Goal: Task Accomplishment & Management: Use online tool/utility

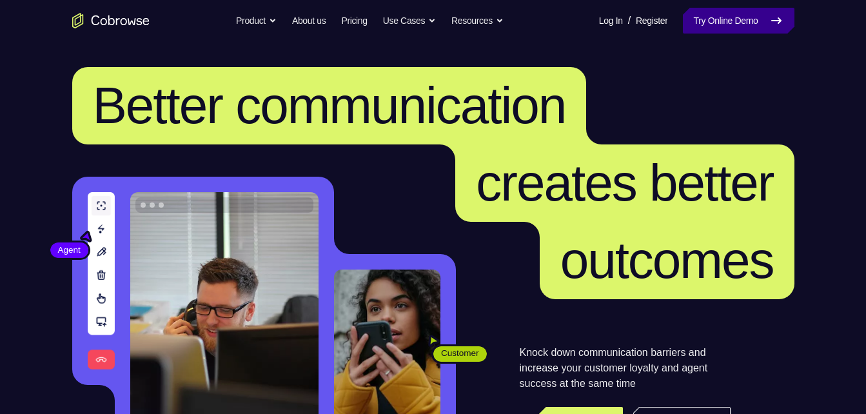
click at [715, 14] on link "Try Online Demo" at bounding box center [738, 21] width 111 height 26
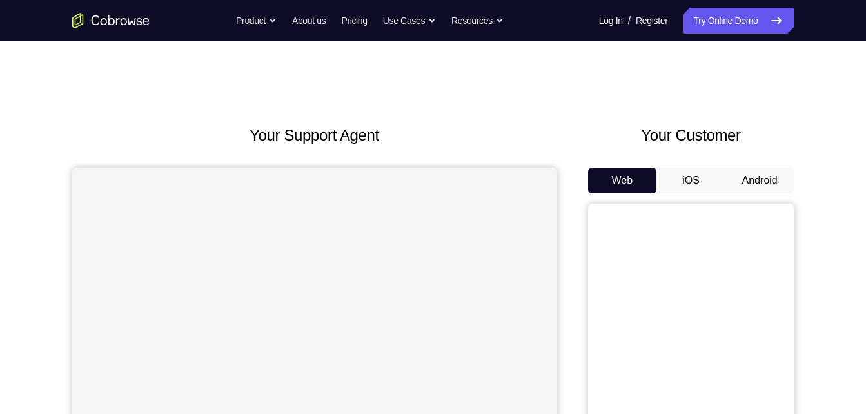
click at [764, 177] on button "Android" at bounding box center [760, 181] width 69 height 26
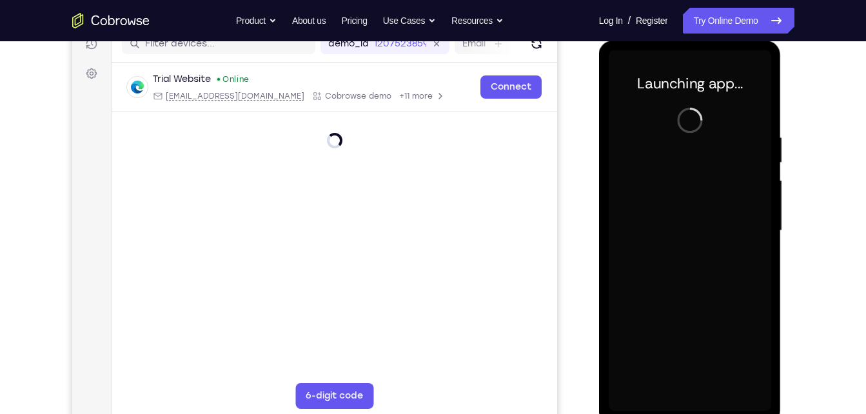
scroll to position [175, 0]
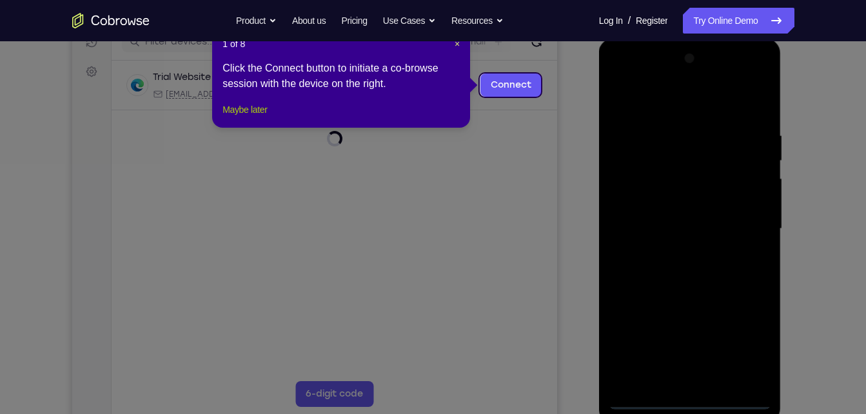
click at [253, 117] on button "Maybe later" at bounding box center [245, 109] width 45 height 15
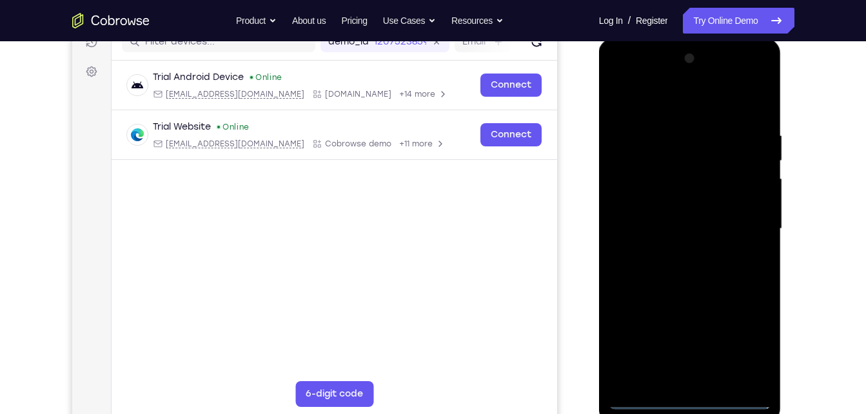
click at [690, 404] on div at bounding box center [690, 228] width 163 height 361
click at [748, 341] on div at bounding box center [690, 228] width 163 height 361
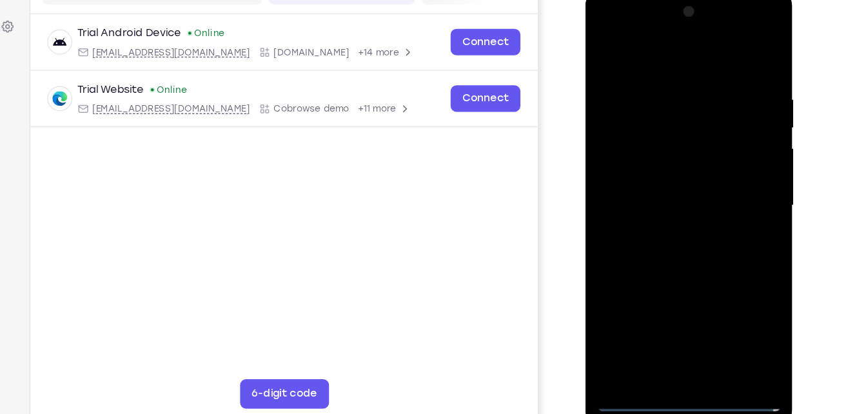
click at [646, 49] on div at bounding box center [676, 179] width 163 height 361
click at [726, 168] on div at bounding box center [676, 179] width 163 height 361
click at [659, 203] on div at bounding box center [676, 179] width 163 height 361
click at [653, 166] on div at bounding box center [676, 179] width 163 height 361
click at [653, 152] on div at bounding box center [676, 179] width 163 height 361
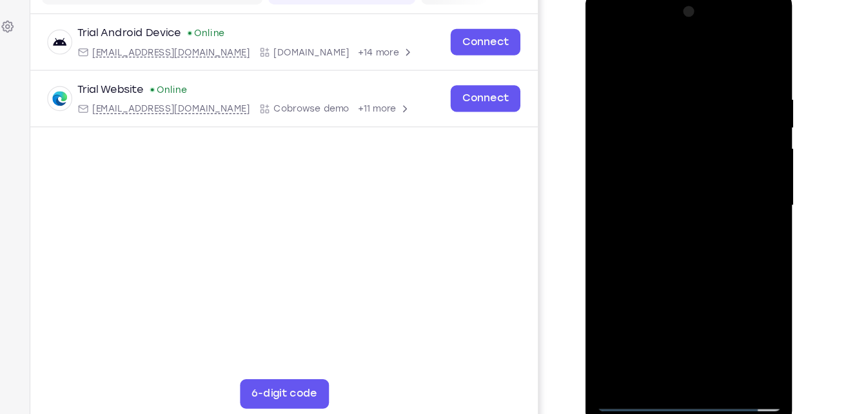
click at [661, 181] on div at bounding box center [676, 179] width 163 height 361
click at [694, 240] on div at bounding box center [676, 179] width 163 height 361
drag, startPoint x: 624, startPoint y: 55, endPoint x: 623, endPoint y: 12, distance: 43.2
click at [623, 12] on div at bounding box center [676, 179] width 163 height 361
click at [750, 49] on div at bounding box center [676, 179] width 163 height 361
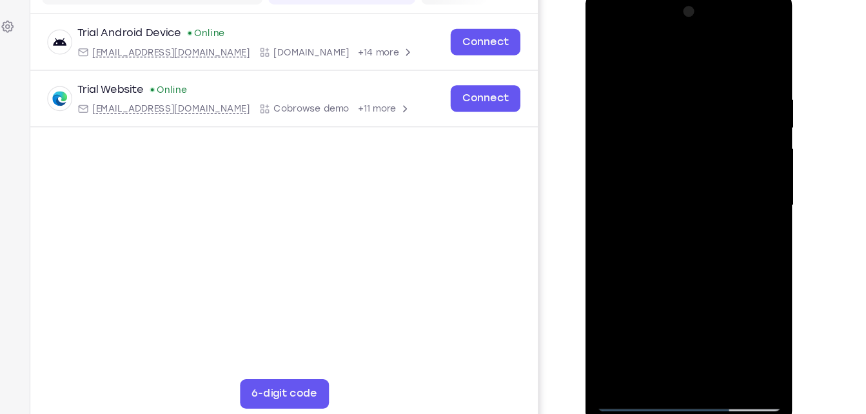
click at [639, 81] on div at bounding box center [676, 179] width 163 height 361
click at [606, 46] on div at bounding box center [676, 179] width 163 height 361
click at [659, 72] on div at bounding box center [676, 179] width 163 height 361
click at [728, 328] on div at bounding box center [676, 179] width 163 height 361
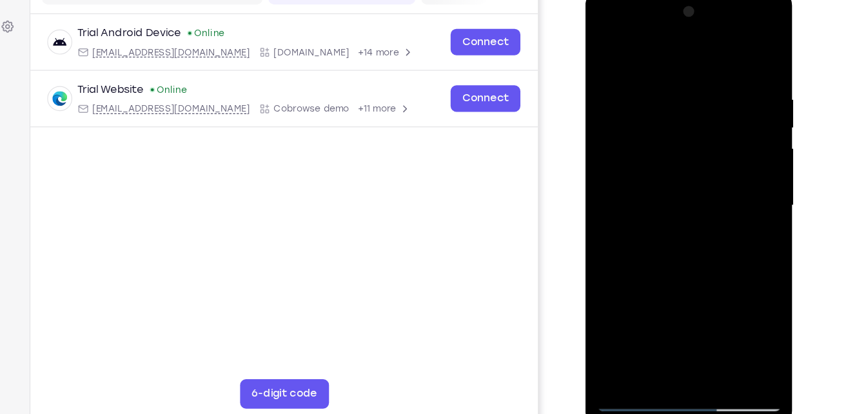
click at [728, 328] on div at bounding box center [676, 179] width 163 height 361
click at [744, 52] on div at bounding box center [676, 179] width 163 height 361
drag, startPoint x: 721, startPoint y: 270, endPoint x: 730, endPoint y: 94, distance: 177.0
click at [730, 94] on div at bounding box center [676, 179] width 163 height 361
drag, startPoint x: 720, startPoint y: 284, endPoint x: 730, endPoint y: 66, distance: 218.2
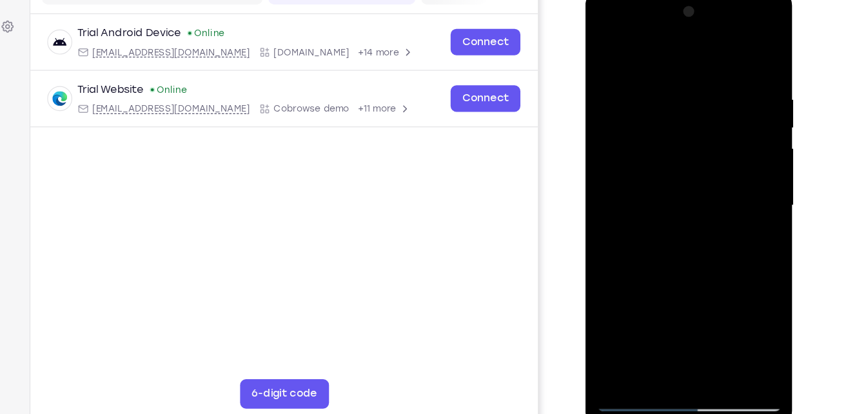
click at [730, 66] on div at bounding box center [676, 179] width 163 height 361
drag, startPoint x: 719, startPoint y: 259, endPoint x: 730, endPoint y: 46, distance: 213.1
click at [730, 46] on div at bounding box center [676, 179] width 163 height 361
drag, startPoint x: 723, startPoint y: 238, endPoint x: 733, endPoint y: 115, distance: 122.9
click at [733, 115] on div at bounding box center [676, 179] width 163 height 361
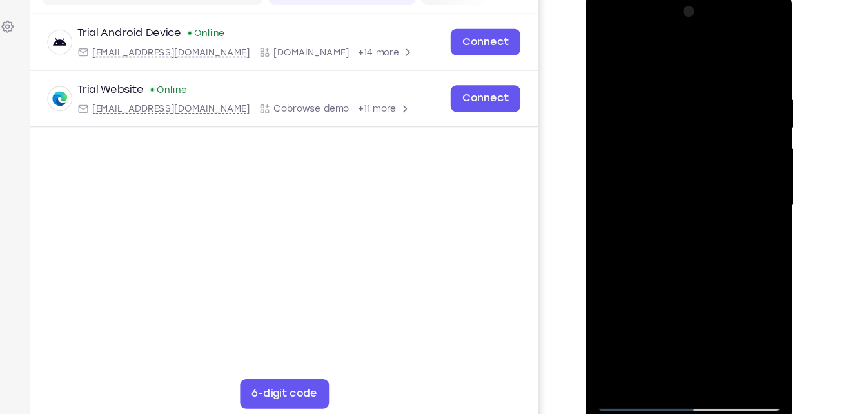
drag, startPoint x: 707, startPoint y: 276, endPoint x: 709, endPoint y: 82, distance: 194.2
click at [709, 82] on div at bounding box center [676, 179] width 163 height 361
drag, startPoint x: 689, startPoint y: 217, endPoint x: 691, endPoint y: 114, distance: 103.2
click at [691, 114] on div at bounding box center [676, 179] width 163 height 361
drag, startPoint x: 697, startPoint y: 257, endPoint x: 705, endPoint y: 79, distance: 178.8
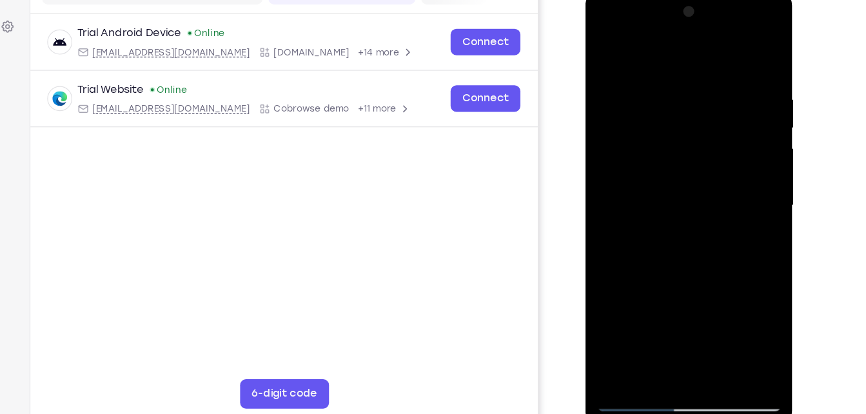
click at [705, 79] on div at bounding box center [676, 179] width 163 height 361
drag, startPoint x: 708, startPoint y: 277, endPoint x: 709, endPoint y: 151, distance: 125.8
click at [709, 151] on div at bounding box center [676, 179] width 163 height 361
drag, startPoint x: 699, startPoint y: 290, endPoint x: 695, endPoint y: 106, distance: 183.9
click at [695, 106] on div at bounding box center [676, 179] width 163 height 361
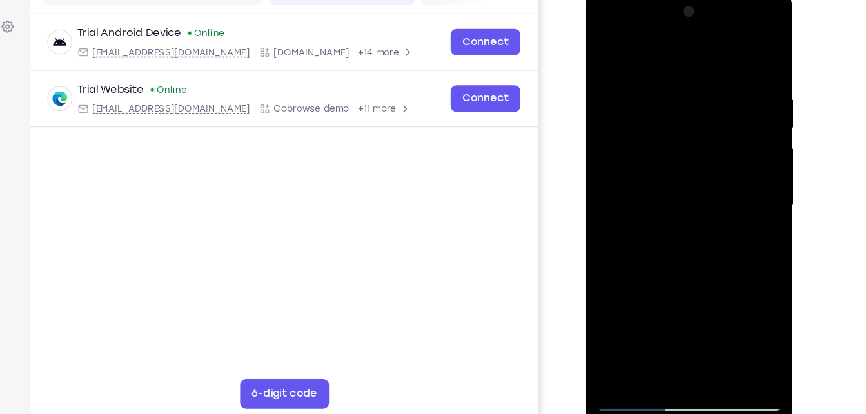
drag, startPoint x: 693, startPoint y: 268, endPoint x: 691, endPoint y: 55, distance: 212.9
click at [691, 55] on div at bounding box center [676, 179] width 163 height 361
drag, startPoint x: 702, startPoint y: 261, endPoint x: 711, endPoint y: 82, distance: 178.9
click at [711, 82] on div at bounding box center [676, 179] width 163 height 361
click at [710, 330] on div at bounding box center [676, 179] width 163 height 361
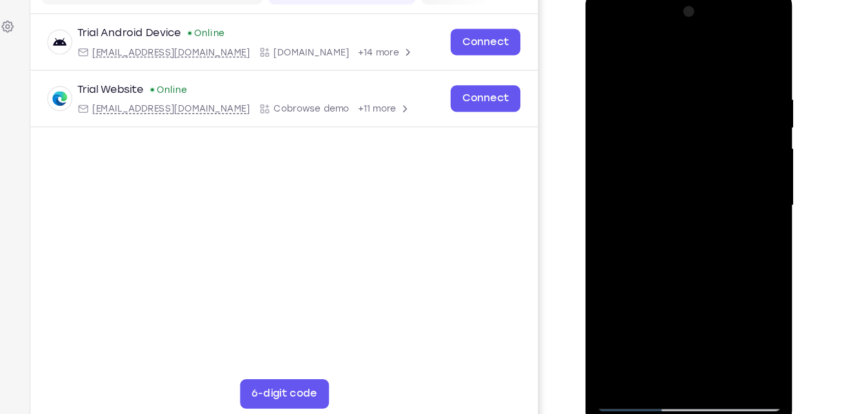
click at [690, 243] on div at bounding box center [676, 179] width 163 height 361
click at [607, 47] on div at bounding box center [676, 179] width 163 height 361
click at [615, 329] on div at bounding box center [676, 179] width 163 height 361
drag, startPoint x: 710, startPoint y: 88, endPoint x: 711, endPoint y: 231, distance: 143.2
click at [711, 231] on div at bounding box center [676, 179] width 163 height 361
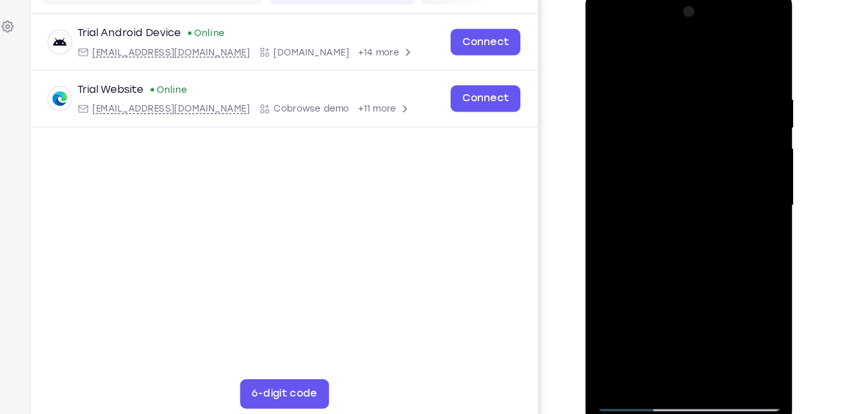
click at [748, 30] on div at bounding box center [676, 179] width 163 height 361
click at [622, 171] on div at bounding box center [676, 179] width 163 height 361
click at [646, 68] on div at bounding box center [676, 179] width 163 height 361
click at [743, 55] on div at bounding box center [676, 179] width 163 height 361
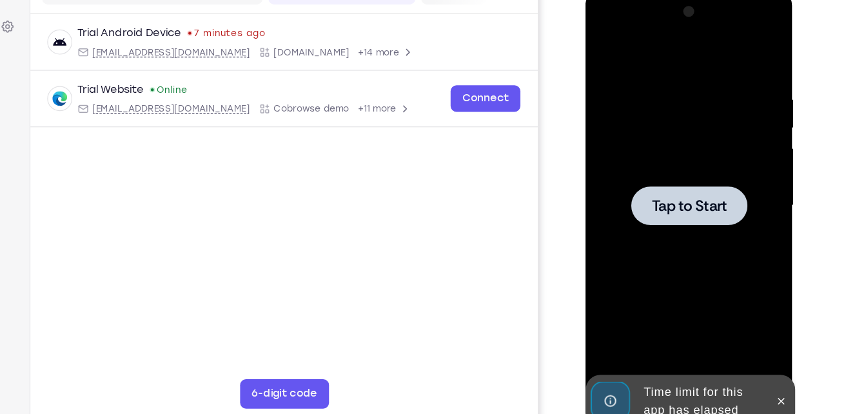
click at [679, 75] on div at bounding box center [676, 179] width 163 height 361
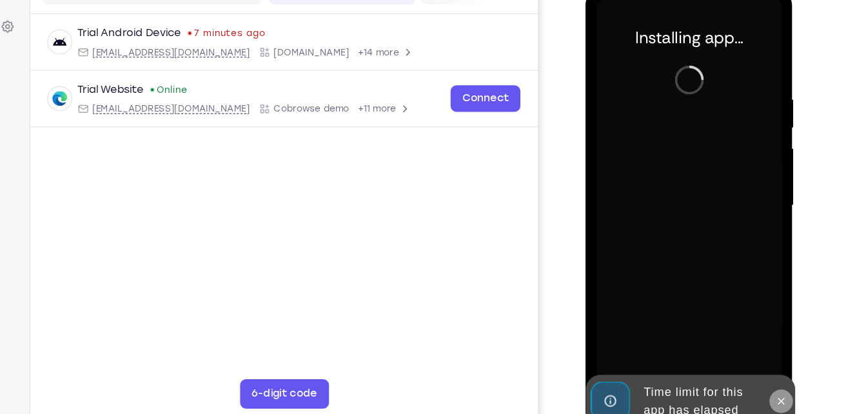
click at [758, 355] on icon at bounding box center [757, 351] width 10 height 10
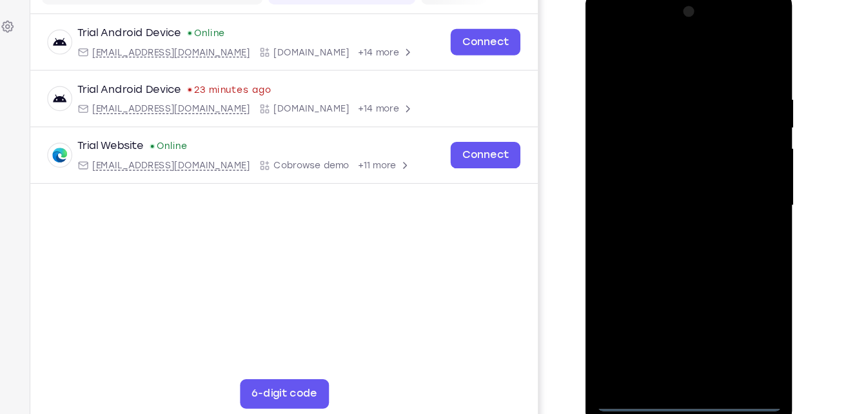
click at [679, 355] on div at bounding box center [676, 179] width 163 height 361
click at [731, 301] on div at bounding box center [676, 179] width 163 height 361
click at [660, 53] on div at bounding box center [676, 179] width 163 height 361
click at [620, 137] on div at bounding box center [676, 179] width 163 height 361
click at [661, 188] on div at bounding box center [676, 179] width 163 height 361
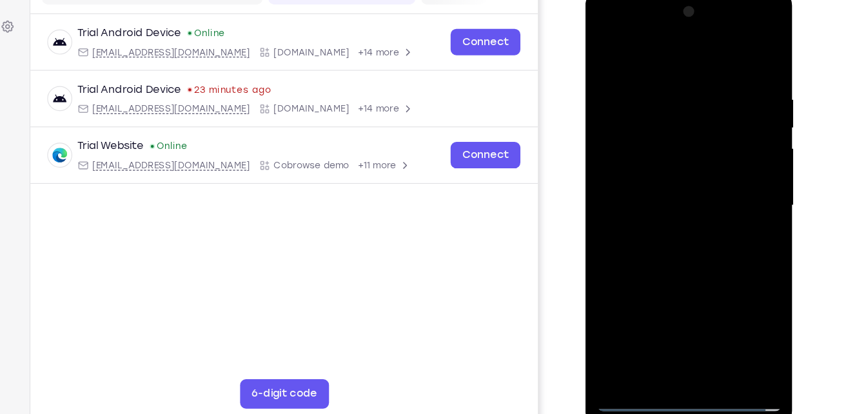
click at [664, 196] on div at bounding box center [676, 179] width 163 height 361
drag, startPoint x: 664, startPoint y: 196, endPoint x: 662, endPoint y: 94, distance: 102.6
click at [662, 94] on div at bounding box center [676, 179] width 163 height 361
click at [684, 321] on div at bounding box center [676, 179] width 163 height 361
click at [685, 332] on div at bounding box center [676, 179] width 163 height 361
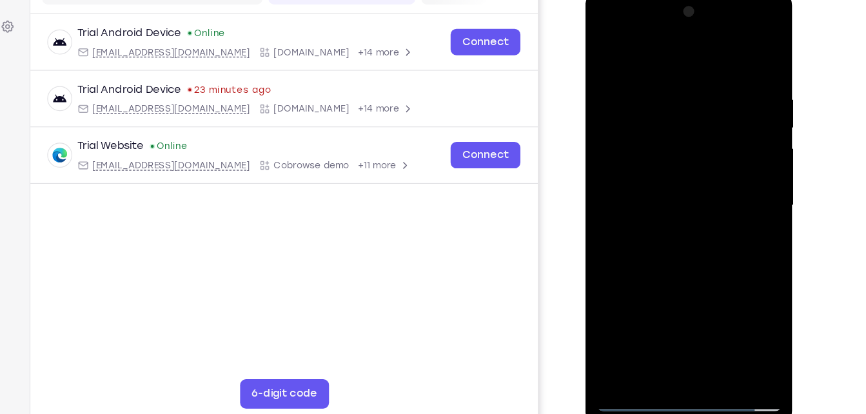
click at [722, 63] on div at bounding box center [676, 179] width 163 height 361
click at [610, 49] on div at bounding box center [676, 179] width 163 height 361
drag, startPoint x: 699, startPoint y: 243, endPoint x: 697, endPoint y: 67, distance: 176.1
click at [697, 67] on div at bounding box center [676, 179] width 163 height 361
drag, startPoint x: 670, startPoint y: 259, endPoint x: 675, endPoint y: 95, distance: 163.3
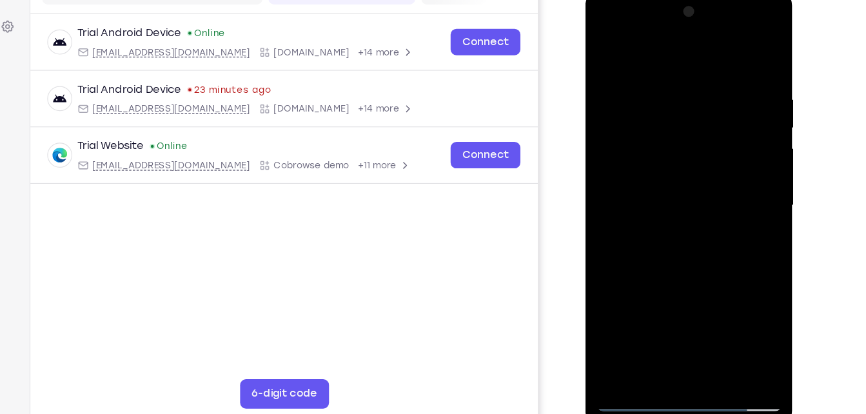
click at [675, 95] on div at bounding box center [676, 179] width 163 height 361
click at [727, 135] on div at bounding box center [676, 179] width 163 height 361
drag, startPoint x: 727, startPoint y: 135, endPoint x: 729, endPoint y: 73, distance: 62.0
click at [729, 73] on div at bounding box center [676, 179] width 163 height 361
drag, startPoint x: 702, startPoint y: 192, endPoint x: 707, endPoint y: 97, distance: 95.0
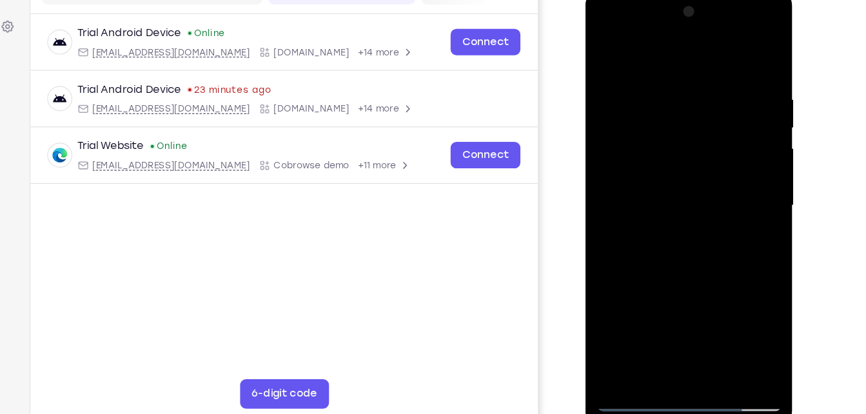
click at [707, 97] on div at bounding box center [676, 179] width 163 height 361
click at [675, 139] on div at bounding box center [676, 179] width 163 height 361
click at [601, 49] on div at bounding box center [676, 179] width 163 height 361
drag, startPoint x: 699, startPoint y: 224, endPoint x: 694, endPoint y: 110, distance: 113.6
click at [694, 110] on div at bounding box center [676, 179] width 163 height 361
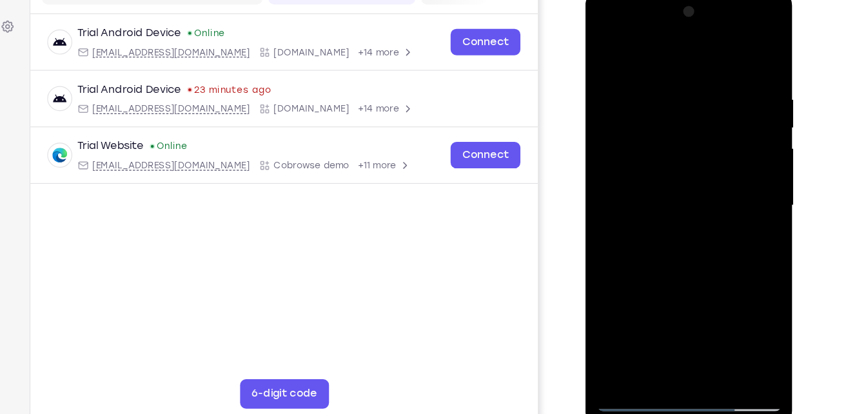
click at [694, 115] on div at bounding box center [676, 179] width 163 height 361
drag, startPoint x: 728, startPoint y: 148, endPoint x: 728, endPoint y: 76, distance: 71.6
click at [728, 76] on div at bounding box center [676, 179] width 163 height 361
click at [603, 50] on div at bounding box center [676, 179] width 163 height 361
drag, startPoint x: 708, startPoint y: 237, endPoint x: 712, endPoint y: 110, distance: 127.1
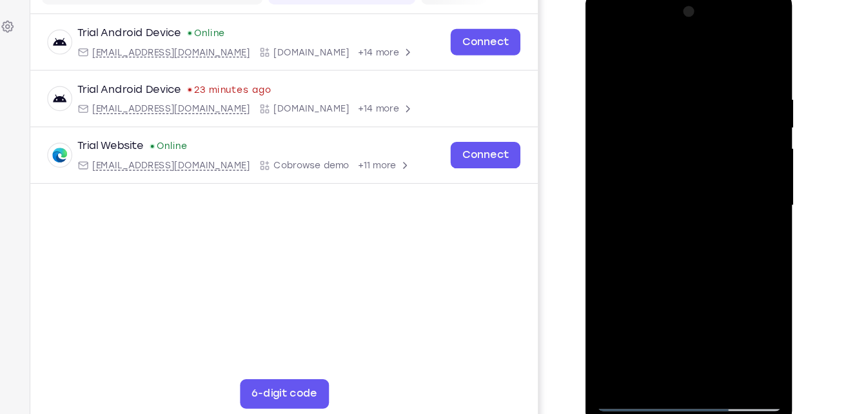
click at [712, 110] on div at bounding box center [676, 179] width 163 height 361
click at [688, 306] on div at bounding box center [676, 179] width 163 height 361
click at [714, 182] on div at bounding box center [676, 179] width 163 height 361
click at [603, 48] on div at bounding box center [676, 179] width 163 height 361
drag, startPoint x: 715, startPoint y: 220, endPoint x: 722, endPoint y: 91, distance: 129.2
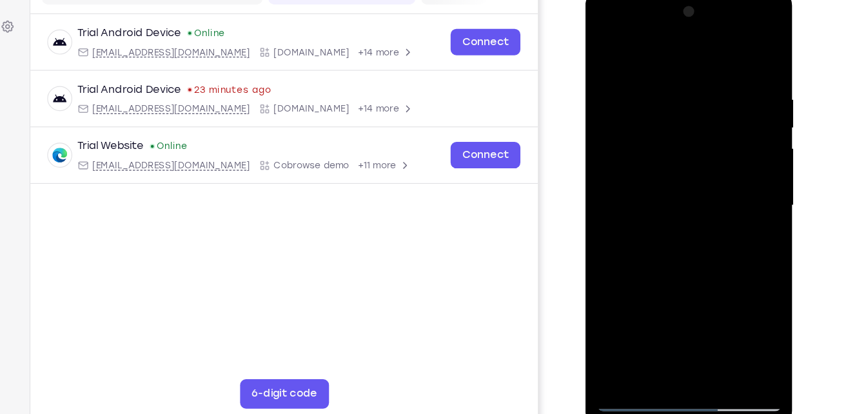
click at [722, 91] on div at bounding box center [676, 179] width 163 height 361
click at [724, 214] on div at bounding box center [676, 179] width 163 height 361
click at [606, 46] on div at bounding box center [676, 179] width 163 height 361
drag, startPoint x: 716, startPoint y: 237, endPoint x: 727, endPoint y: 123, distance: 114.7
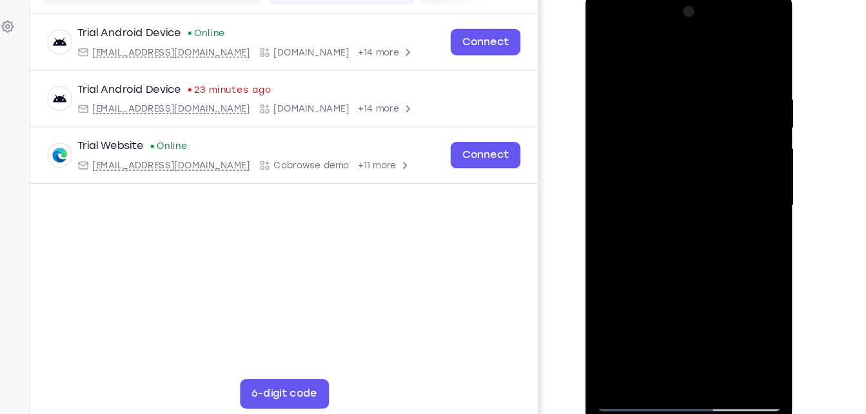
click at [727, 123] on div at bounding box center [676, 179] width 163 height 361
click at [610, 48] on div at bounding box center [676, 179] width 163 height 361
drag, startPoint x: 673, startPoint y: 196, endPoint x: 695, endPoint y: 24, distance: 173.6
click at [695, 24] on div at bounding box center [676, 179] width 163 height 361
drag, startPoint x: 703, startPoint y: 196, endPoint x: 699, endPoint y: 40, distance: 156.1
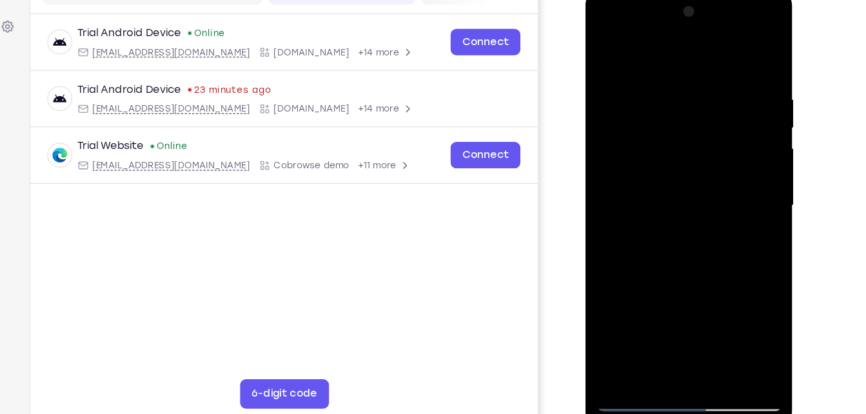
click at [699, 40] on div at bounding box center [676, 179] width 163 height 361
drag, startPoint x: 668, startPoint y: 249, endPoint x: 697, endPoint y: 44, distance: 207.2
click at [697, 44] on div at bounding box center [676, 179] width 163 height 361
drag, startPoint x: 705, startPoint y: 225, endPoint x: 717, endPoint y: 104, distance: 121.2
click at [717, 104] on div at bounding box center [676, 179] width 163 height 361
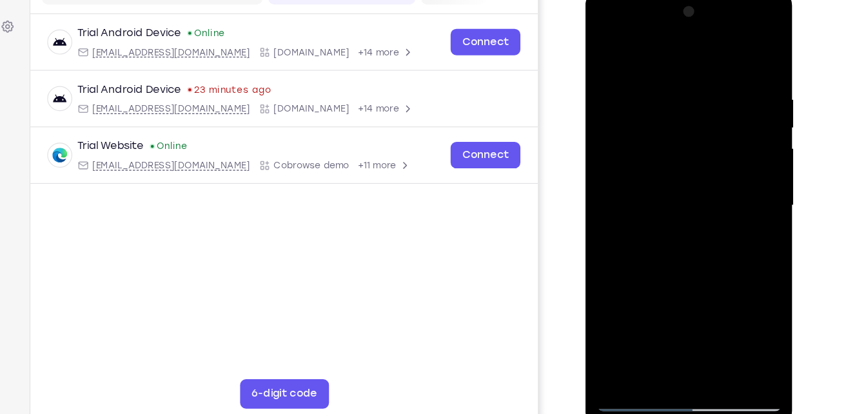
drag, startPoint x: 700, startPoint y: 254, endPoint x: 711, endPoint y: 86, distance: 168.1
click at [711, 86] on div at bounding box center [676, 179] width 163 height 361
drag, startPoint x: 692, startPoint y: 243, endPoint x: 696, endPoint y: 228, distance: 14.7
click at [696, 228] on div at bounding box center [676, 179] width 163 height 361
click at [690, 72] on div at bounding box center [676, 179] width 163 height 361
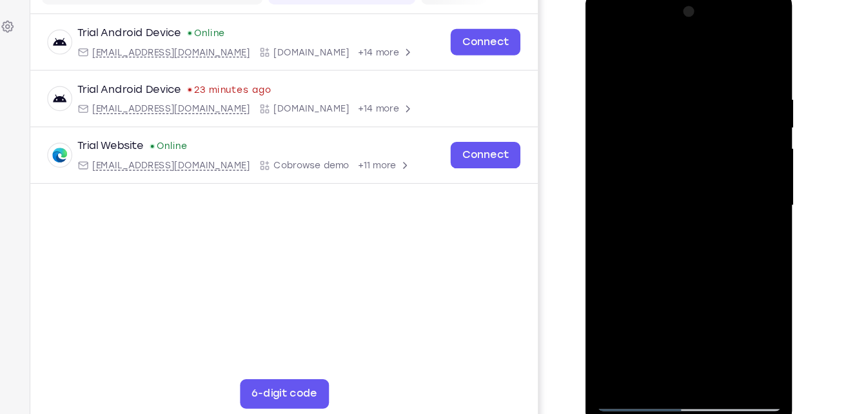
drag, startPoint x: 693, startPoint y: 214, endPoint x: 746, endPoint y: 50, distance: 171.7
click at [746, 50] on div at bounding box center [676, 179] width 163 height 361
drag, startPoint x: 726, startPoint y: 246, endPoint x: 726, endPoint y: 204, distance: 41.3
click at [726, 204] on div at bounding box center [676, 179] width 163 height 361
drag, startPoint x: 670, startPoint y: 304, endPoint x: 687, endPoint y: 133, distance: 172.4
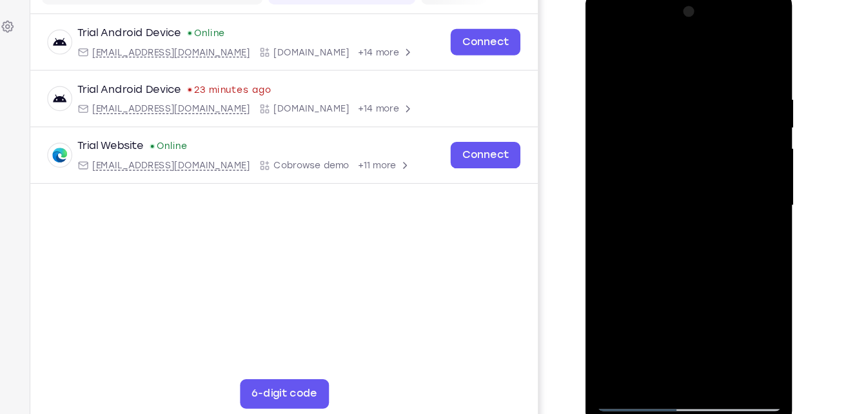
click at [687, 133] on div at bounding box center [676, 179] width 163 height 361
drag, startPoint x: 691, startPoint y: 256, endPoint x: 708, endPoint y: 188, distance: 69.6
click at [708, 188] on div at bounding box center [676, 179] width 163 height 361
drag, startPoint x: 702, startPoint y: 268, endPoint x: 729, endPoint y: 117, distance: 153.3
click at [729, 117] on div at bounding box center [676, 179] width 163 height 361
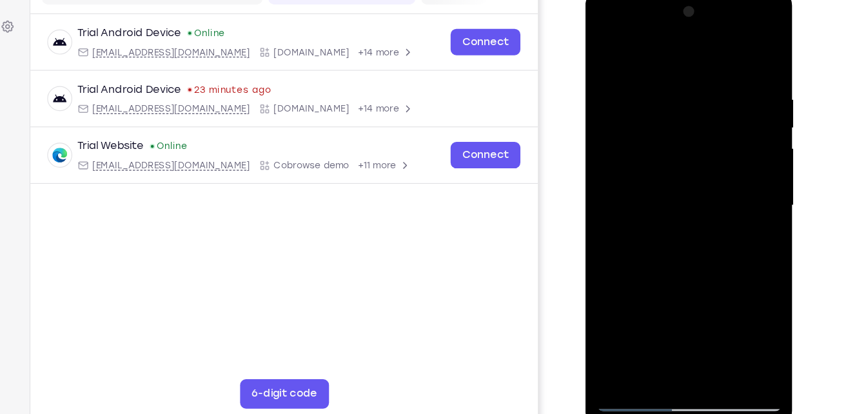
drag, startPoint x: 694, startPoint y: 272, endPoint x: 713, endPoint y: 99, distance: 173.2
click at [713, 99] on div at bounding box center [676, 179] width 163 height 361
drag, startPoint x: 672, startPoint y: 237, endPoint x: 699, endPoint y: 133, distance: 107.3
click at [699, 133] on div at bounding box center [676, 179] width 163 height 361
click at [631, 208] on div at bounding box center [676, 179] width 163 height 361
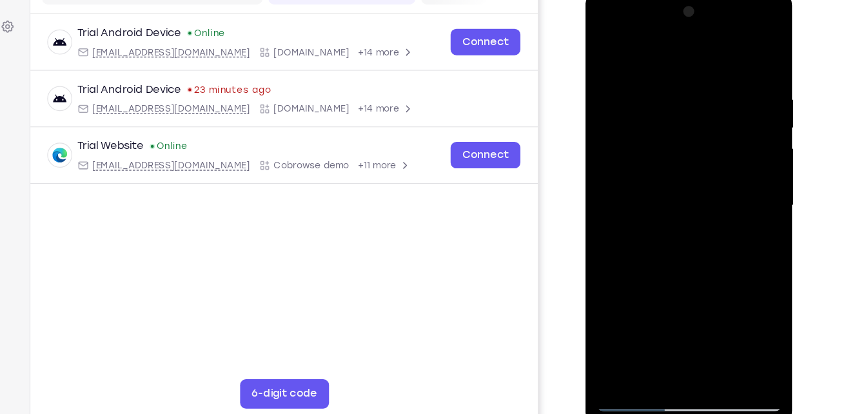
click at [633, 170] on div at bounding box center [676, 179] width 163 height 361
drag, startPoint x: 698, startPoint y: 230, endPoint x: 714, endPoint y: 153, distance: 78.4
click at [714, 153] on div at bounding box center [676, 179] width 163 height 361
drag, startPoint x: 685, startPoint y: 292, endPoint x: 720, endPoint y: 129, distance: 166.9
click at [720, 129] on div at bounding box center [676, 179] width 163 height 361
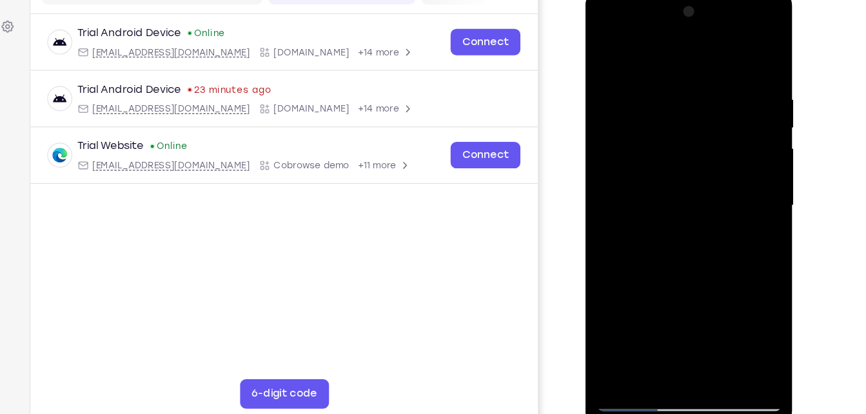
drag, startPoint x: 702, startPoint y: 222, endPoint x: 724, endPoint y: 74, distance: 149.9
click at [724, 74] on div at bounding box center [676, 179] width 163 height 361
drag, startPoint x: 680, startPoint y: 228, endPoint x: 725, endPoint y: 34, distance: 199.2
click at [725, 34] on div at bounding box center [676, 179] width 163 height 361
drag, startPoint x: 678, startPoint y: 240, endPoint x: 718, endPoint y: 66, distance: 178.7
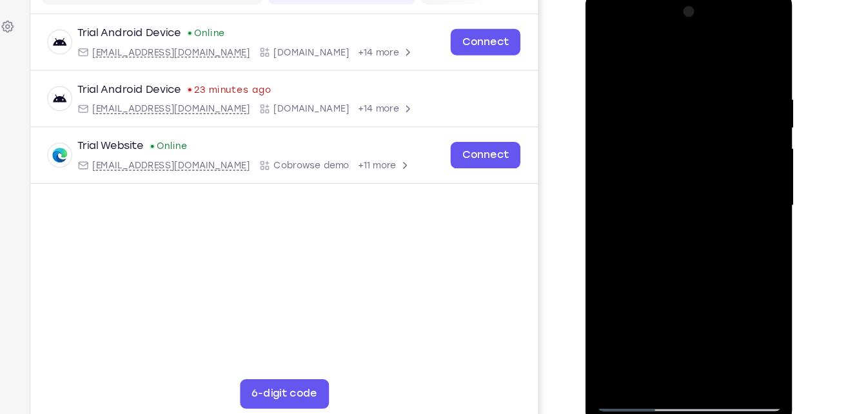
click at [718, 66] on div at bounding box center [676, 179] width 163 height 361
drag, startPoint x: 718, startPoint y: 66, endPoint x: 719, endPoint y: 174, distance: 108.4
click at [719, 174] on div at bounding box center [676, 179] width 163 height 361
drag, startPoint x: 694, startPoint y: 270, endPoint x: 740, endPoint y: 77, distance: 199.0
click at [740, 77] on div at bounding box center [676, 179] width 163 height 361
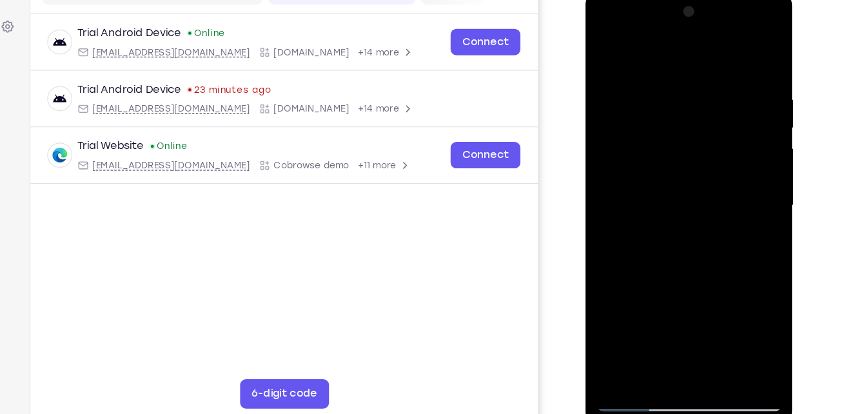
drag, startPoint x: 737, startPoint y: 86, endPoint x: 729, endPoint y: 165, distance: 79.8
click at [729, 165] on div at bounding box center [676, 179] width 163 height 361
click at [733, 104] on div at bounding box center [676, 179] width 163 height 361
drag, startPoint x: 700, startPoint y: 273, endPoint x: 728, endPoint y: 68, distance: 207.0
click at [728, 68] on div at bounding box center [676, 179] width 163 height 361
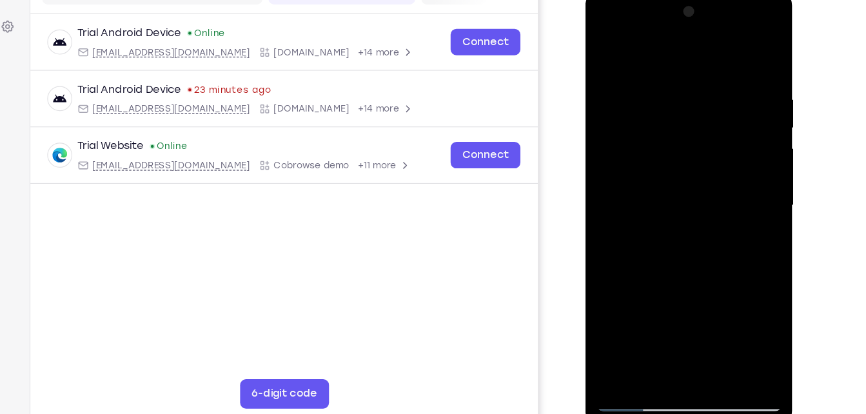
drag, startPoint x: 730, startPoint y: 91, endPoint x: 730, endPoint y: 161, distance: 69.7
click at [730, 161] on div at bounding box center [676, 179] width 163 height 361
click at [602, 46] on div at bounding box center [676, 179] width 163 height 361
drag, startPoint x: 673, startPoint y: 277, endPoint x: 676, endPoint y: 152, distance: 125.8
click at [676, 152] on div at bounding box center [676, 179] width 163 height 361
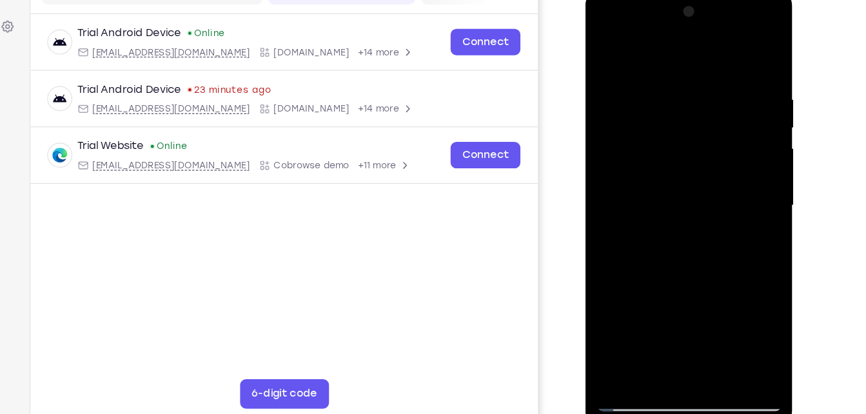
drag, startPoint x: 715, startPoint y: 206, endPoint x: 719, endPoint y: 76, distance: 130.4
click at [719, 76] on div at bounding box center [676, 179] width 163 height 361
drag, startPoint x: 687, startPoint y: 254, endPoint x: 715, endPoint y: 61, distance: 195.5
click at [715, 61] on div at bounding box center [676, 179] width 163 height 361
drag, startPoint x: 707, startPoint y: 241, endPoint x: 715, endPoint y: 118, distance: 122.8
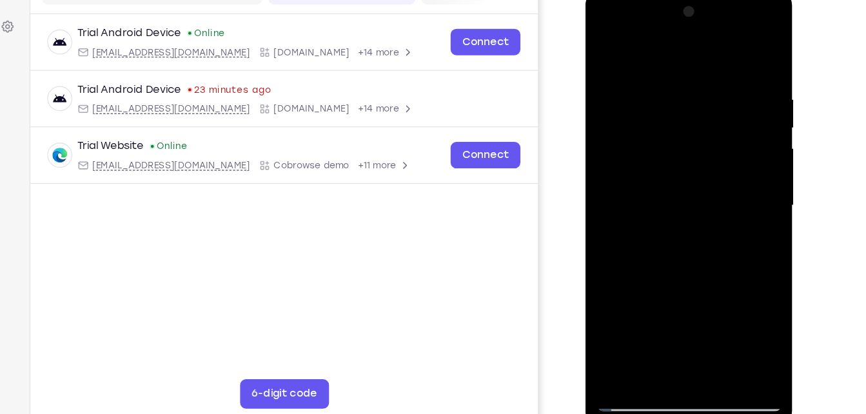
click at [715, 118] on div at bounding box center [676, 179] width 163 height 361
drag, startPoint x: 682, startPoint y: 272, endPoint x: 710, endPoint y: 59, distance: 213.9
click at [710, 59] on div at bounding box center [676, 179] width 163 height 361
drag, startPoint x: 688, startPoint y: 255, endPoint x: 715, endPoint y: 77, distance: 180.6
click at [715, 77] on div at bounding box center [676, 179] width 163 height 361
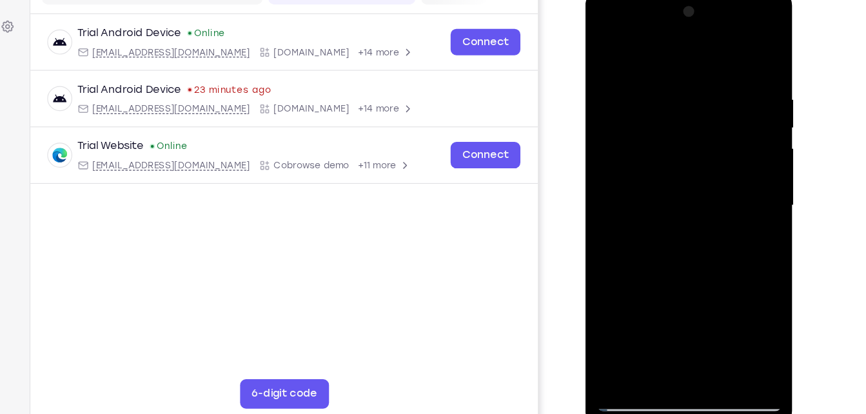
drag, startPoint x: 689, startPoint y: 235, endPoint x: 719, endPoint y: 68, distance: 169.0
click at [719, 68] on div at bounding box center [676, 179] width 163 height 361
drag, startPoint x: 703, startPoint y: 239, endPoint x: 713, endPoint y: 159, distance: 81.3
click at [713, 159] on div at bounding box center [676, 179] width 163 height 361
drag, startPoint x: 714, startPoint y: 119, endPoint x: 722, endPoint y: 130, distance: 14.3
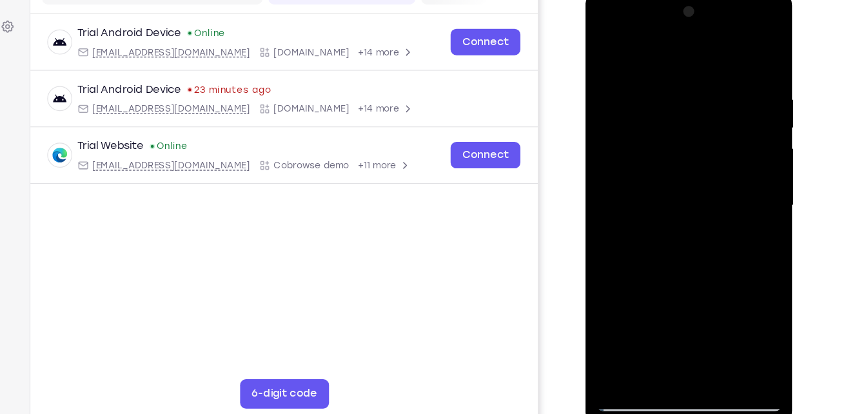
click at [722, 130] on div at bounding box center [676, 179] width 163 height 361
click at [723, 193] on div at bounding box center [676, 179] width 163 height 361
click at [603, 49] on div at bounding box center [676, 179] width 163 height 361
click at [729, 208] on div at bounding box center [676, 179] width 163 height 361
drag, startPoint x: 729, startPoint y: 208, endPoint x: 722, endPoint y: 81, distance: 126.6
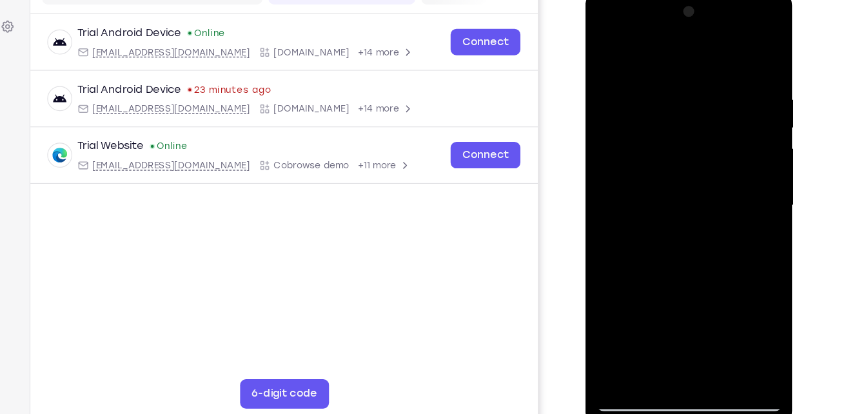
click at [722, 81] on div at bounding box center [676, 179] width 163 height 361
